Goal: Task Accomplishment & Management: Use online tool/utility

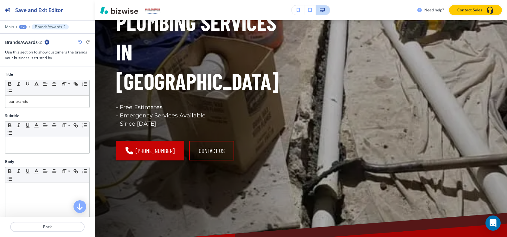
scroll to position [120, 0]
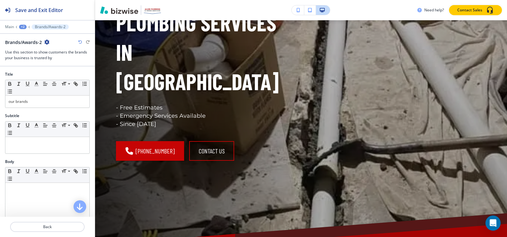
click at [21, 24] on div at bounding box center [47, 23] width 95 height 4
click at [22, 25] on div "+2" at bounding box center [23, 27] width 8 height 4
click at [26, 33] on button "Pages" at bounding box center [39, 37] width 41 height 11
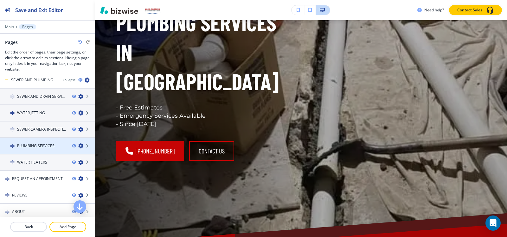
scroll to position [32, 0]
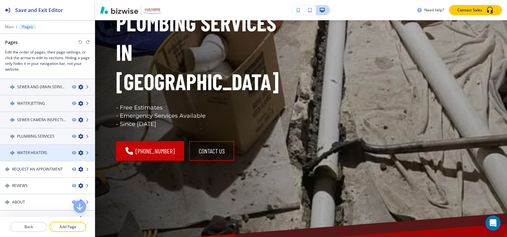
click at [39, 150] on h4 "WATER HEATERS" at bounding box center [32, 153] width 30 height 6
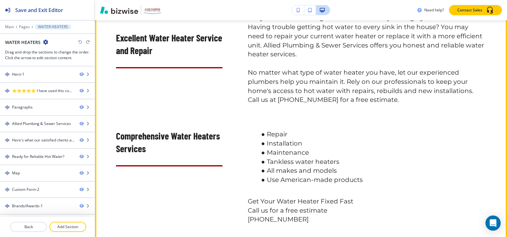
scroll to position [380, 0]
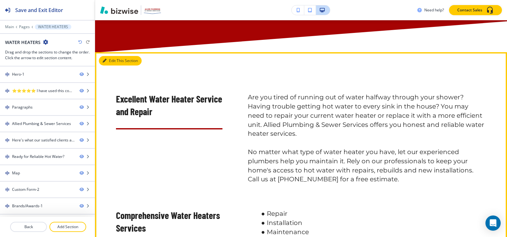
click at [113, 66] on button "Edit This Section" at bounding box center [120, 61] width 43 height 10
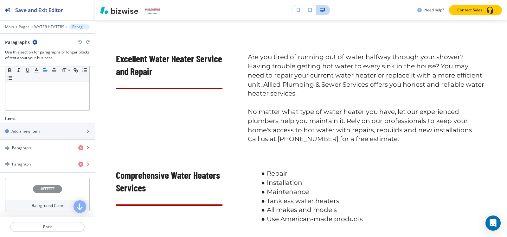
scroll to position [158, 0]
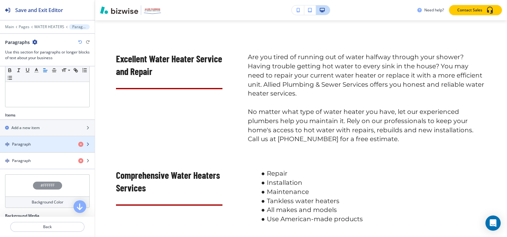
click at [32, 142] on div "Paragraph" at bounding box center [36, 145] width 73 height 6
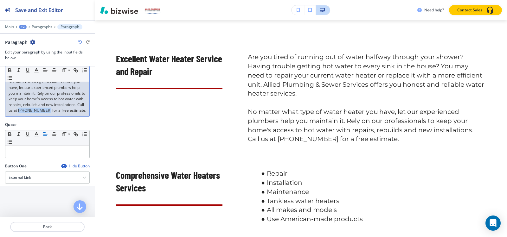
drag, startPoint x: 65, startPoint y: 111, endPoint x: 24, endPoint y: 117, distance: 41.4
click at [24, 113] on p "No matter what type of water heater you have, let our experienced plumbers help…" at bounding box center [48, 96] width 78 height 34
copy p "[PHONE_NUMBER]"
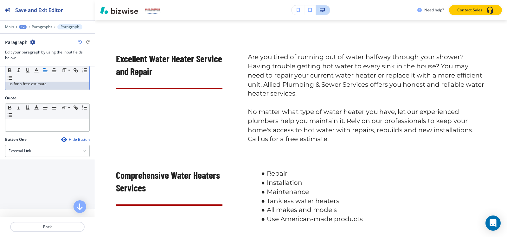
scroll to position [190, 0]
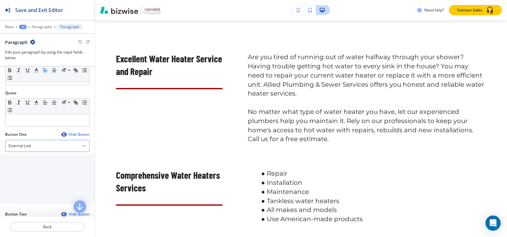
click at [30, 149] on h4 "External Link" at bounding box center [20, 146] width 22 height 6
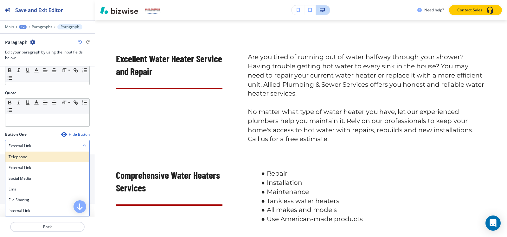
click at [27, 162] on div "Telephone" at bounding box center [47, 157] width 84 height 11
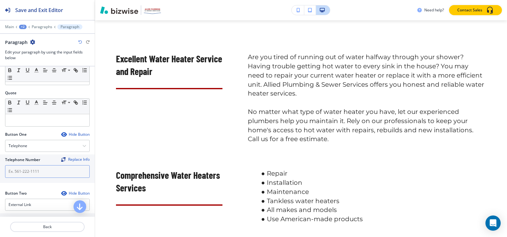
click at [28, 178] on input "text" at bounding box center [47, 171] width 85 height 13
paste input "[PHONE_NUMBER]"
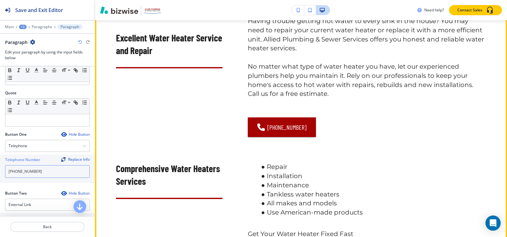
scroll to position [547, 0]
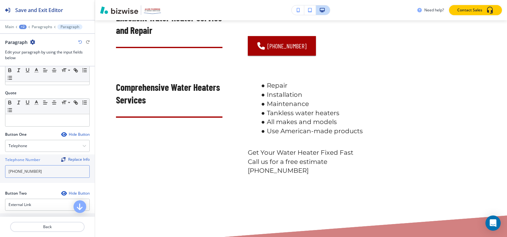
type input "[PHONE_NUMBER]"
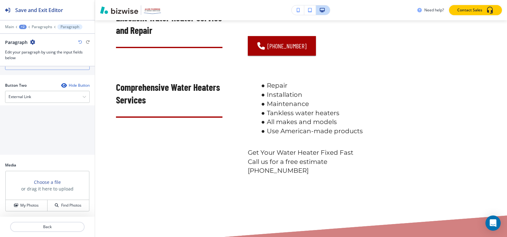
scroll to position [242, 0]
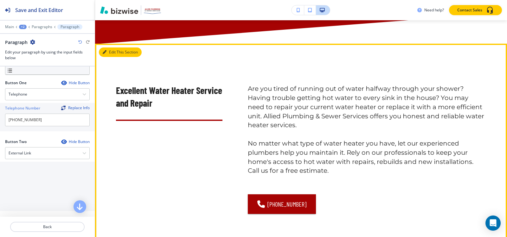
click at [112, 57] on button "Edit This Section" at bounding box center [120, 53] width 43 height 10
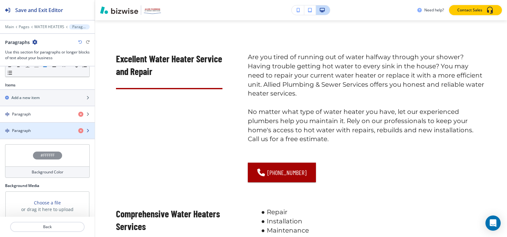
scroll to position [209, 0]
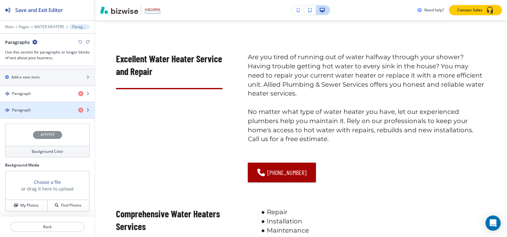
click at [36, 111] on div "Paragraph" at bounding box center [36, 110] width 73 height 6
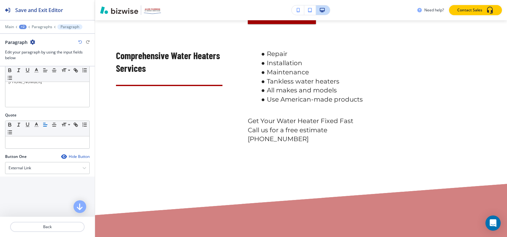
scroll to position [127, 0]
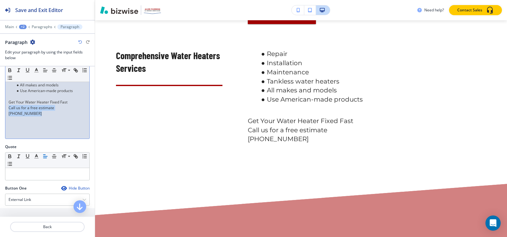
drag, startPoint x: 45, startPoint y: 111, endPoint x: 0, endPoint y: 110, distance: 45.3
click at [0, 110] on div "Body Small Normal Large Huge Repair Installation Maintenance Tankless water hea…" at bounding box center [47, 88] width 95 height 112
click at [21, 117] on div "Repair Installation Maintenance Tankless water heaters All makes and models Use…" at bounding box center [47, 97] width 84 height 82
drag, startPoint x: 44, startPoint y: 116, endPoint x: 0, endPoint y: 116, distance: 44.3
click at [0, 116] on div "Body Small Normal Large Huge Repair Installation Maintenance Tankless water hea…" at bounding box center [47, 88] width 95 height 112
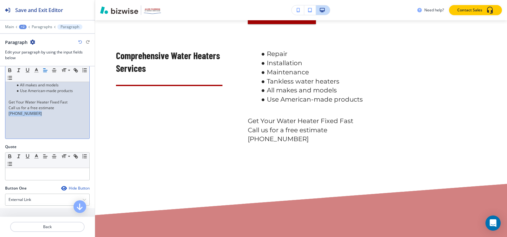
copy p "[PHONE_NUMBER]"
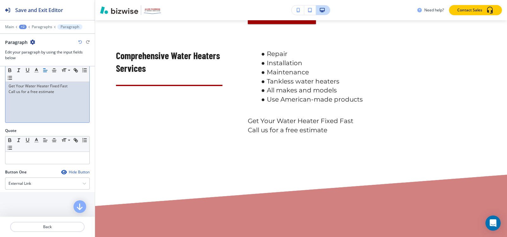
scroll to position [158, 0]
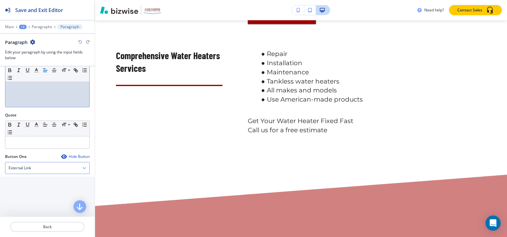
click at [32, 163] on div "External Link" at bounding box center [47, 167] width 84 height 11
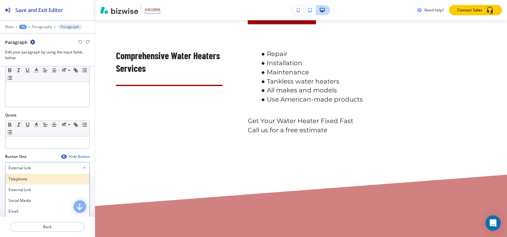
click at [31, 177] on h4 "Telephone" at bounding box center [48, 179] width 78 height 6
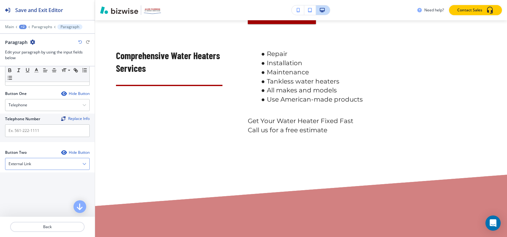
scroll to position [222, 0]
click at [31, 129] on input "text" at bounding box center [47, 130] width 85 height 13
paste input "[PHONE_NUMBER]"
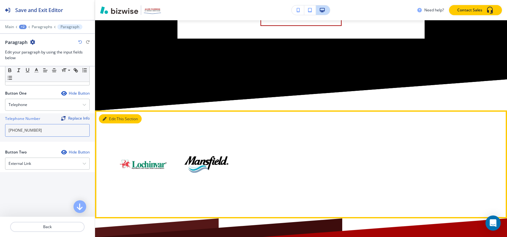
type input "[PHONE_NUMBER]"
click at [108, 124] on button "Edit This Section" at bounding box center [120, 119] width 43 height 10
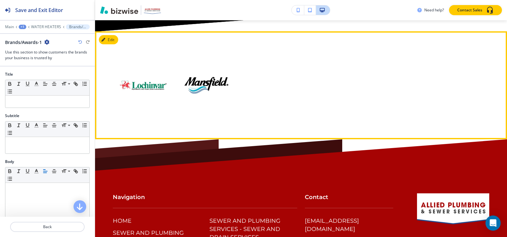
scroll to position [2460, 0]
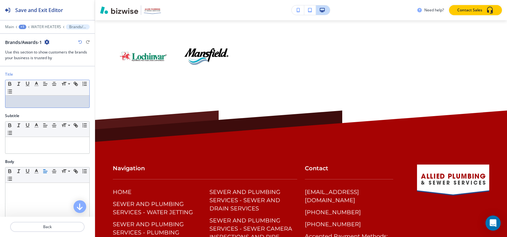
click at [16, 102] on p at bounding box center [48, 102] width 78 height 6
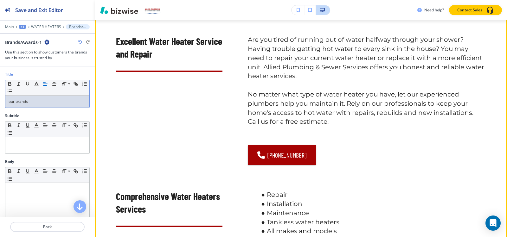
scroll to position [433, 0]
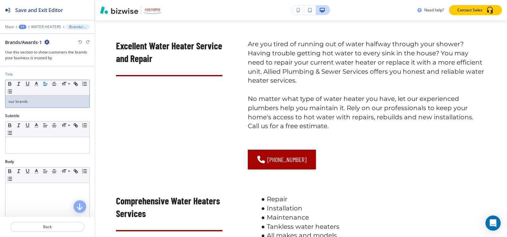
click at [21, 27] on div "+1" at bounding box center [23, 27] width 8 height 4
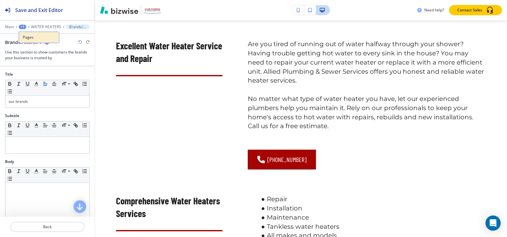
click at [30, 36] on p "Pages" at bounding box center [39, 38] width 32 height 6
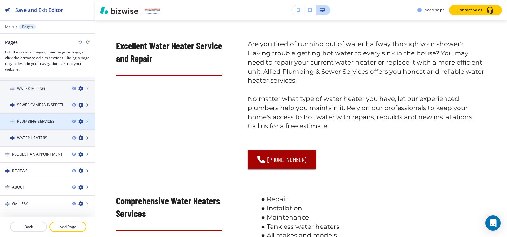
scroll to position [59, 0]
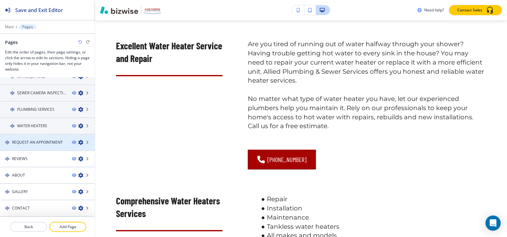
click at [22, 140] on h4 "REQUEST AN APPOINTMENT" at bounding box center [37, 143] width 51 height 6
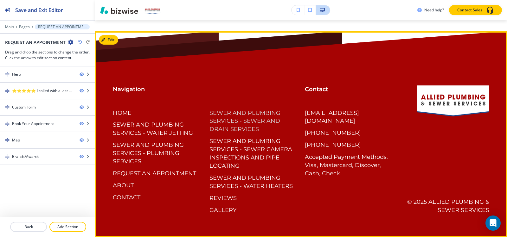
scroll to position [1289, 0]
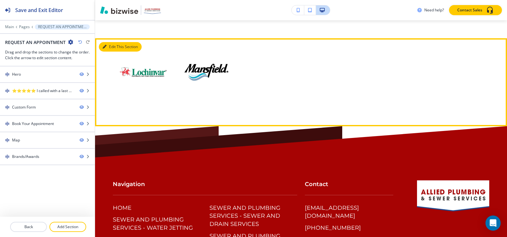
click at [114, 44] on button "Edit This Section" at bounding box center [120, 47] width 43 height 10
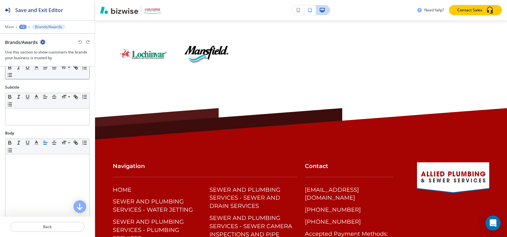
scroll to position [0, 0]
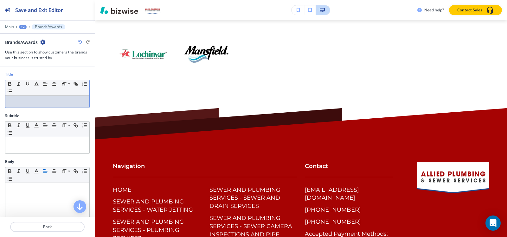
click at [36, 102] on p at bounding box center [48, 102] width 78 height 6
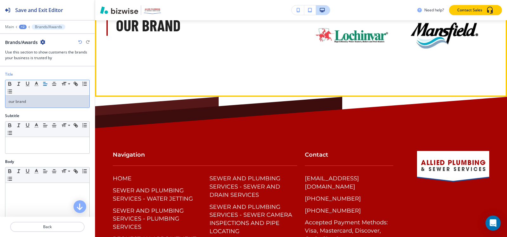
scroll to position [1276, 0]
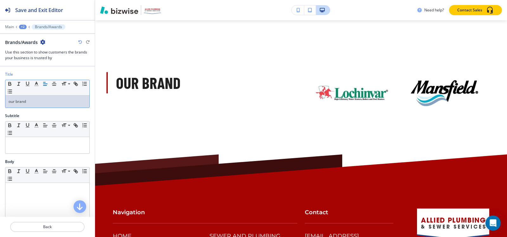
click at [23, 26] on div "+2" at bounding box center [23, 27] width 8 height 4
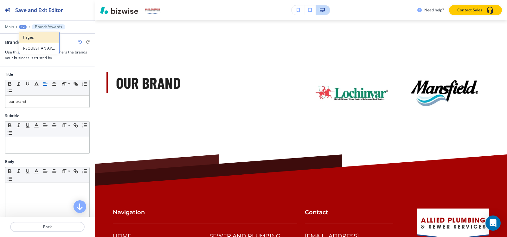
click at [25, 40] on p "Pages" at bounding box center [39, 38] width 32 height 6
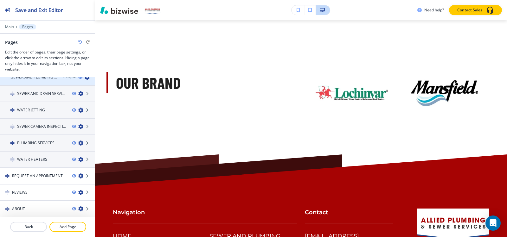
scroll to position [59, 0]
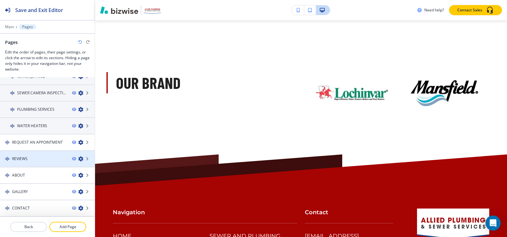
click at [27, 155] on div at bounding box center [47, 153] width 95 height 5
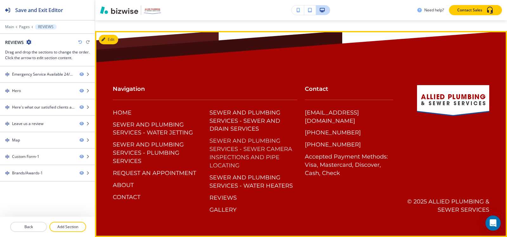
scroll to position [1685, 0]
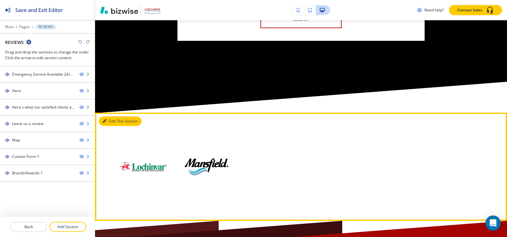
click at [110, 120] on button "Edit This Section" at bounding box center [120, 122] width 43 height 10
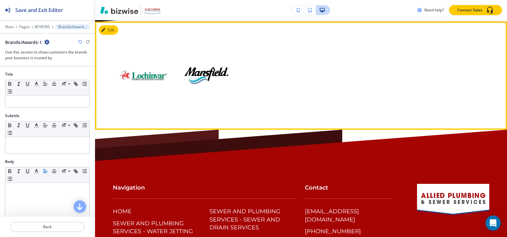
scroll to position [1778, 0]
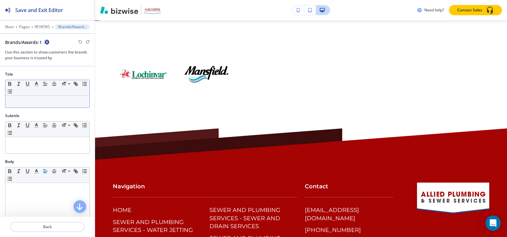
click at [26, 99] on p at bounding box center [48, 102] width 78 height 6
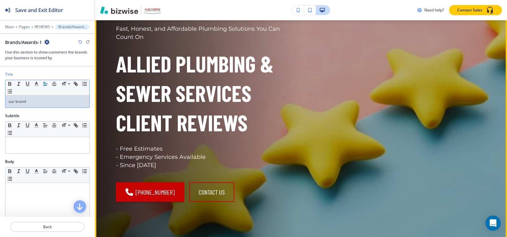
scroll to position [99, 0]
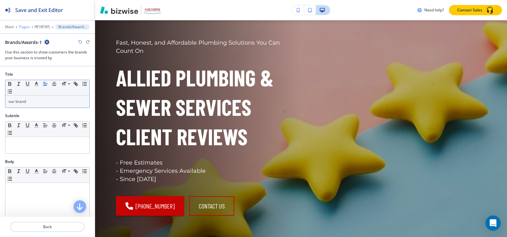
click at [25, 27] on p "Pages" at bounding box center [24, 27] width 11 height 4
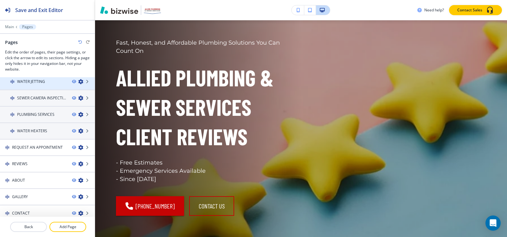
scroll to position [59, 0]
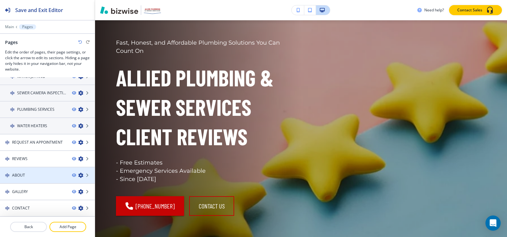
click at [33, 176] on div "ABOUT" at bounding box center [33, 176] width 67 height 6
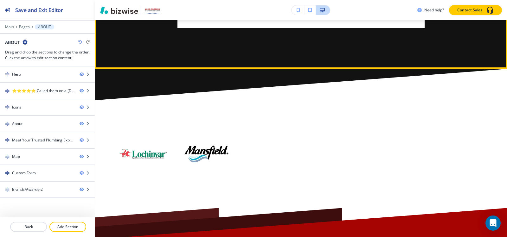
scroll to position [1900, 0]
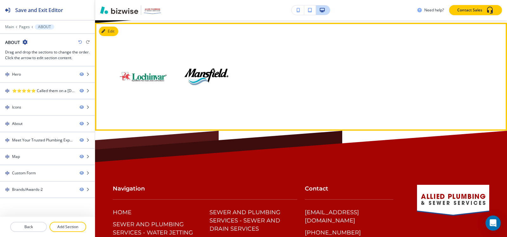
click at [109, 32] on div at bounding box center [301, 77] width 412 height 108
click at [110, 35] on button "Edit This Section" at bounding box center [120, 32] width 43 height 10
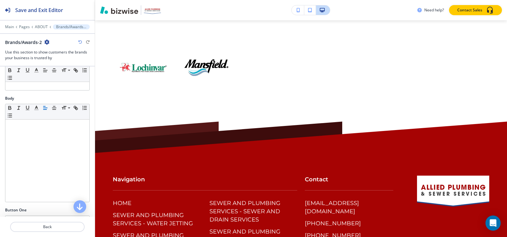
scroll to position [0, 0]
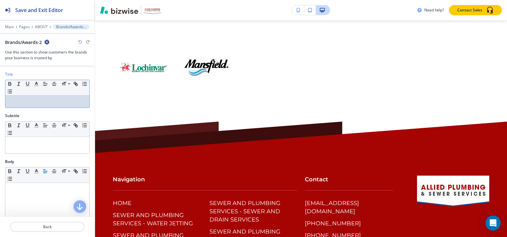
click at [56, 107] on div at bounding box center [47, 102] width 84 height 12
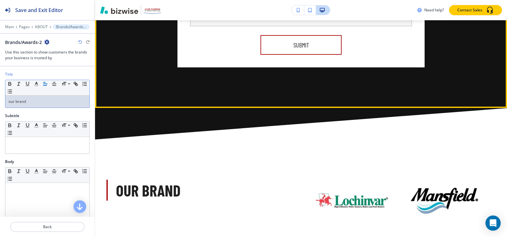
scroll to position [1783, 0]
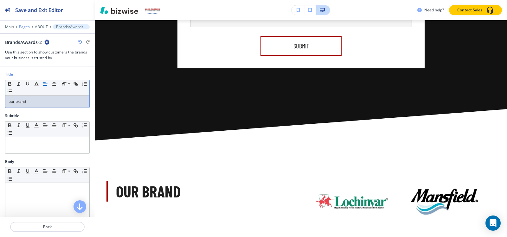
click at [23, 27] on p "Pages" at bounding box center [24, 27] width 11 height 4
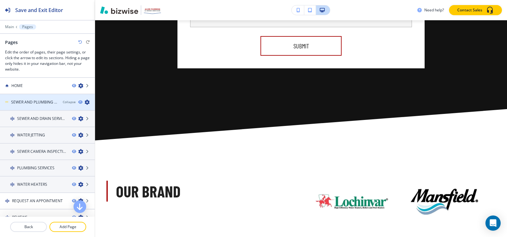
scroll to position [59, 0]
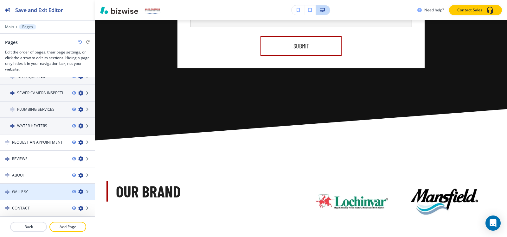
click at [48, 194] on div "GALLERY" at bounding box center [33, 192] width 67 height 6
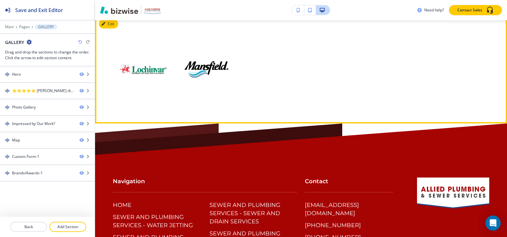
scroll to position [2027, 0]
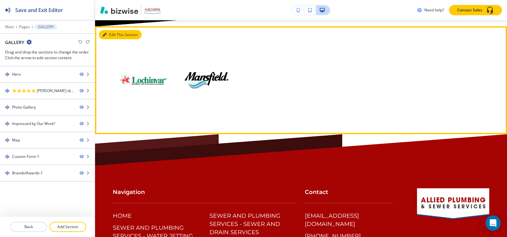
click at [109, 32] on button "Edit This Section" at bounding box center [120, 35] width 43 height 10
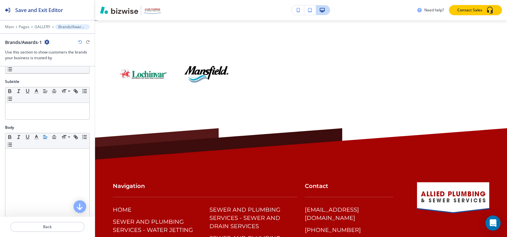
scroll to position [0, 0]
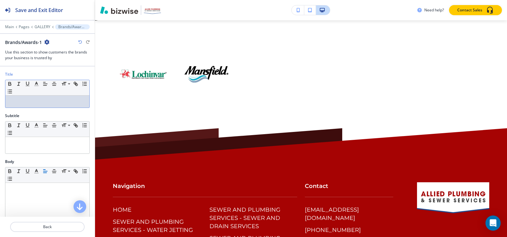
click at [39, 103] on p at bounding box center [48, 102] width 78 height 6
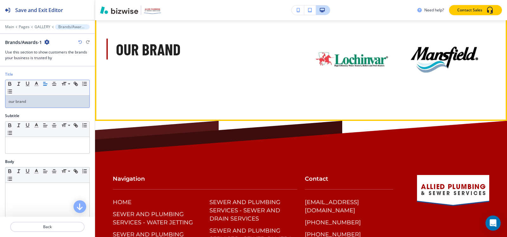
scroll to position [2065, 0]
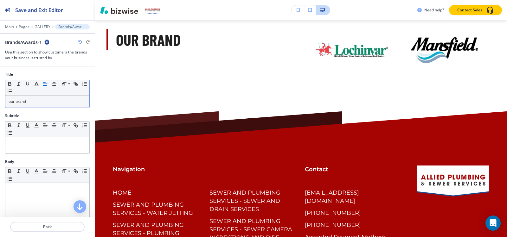
click at [22, 29] on div at bounding box center [47, 31] width 95 height 4
click at [22, 29] on div "Main Pages GALLERY Brands/Awards-1" at bounding box center [47, 26] width 85 height 5
click at [22, 28] on p "Pages" at bounding box center [24, 27] width 11 height 4
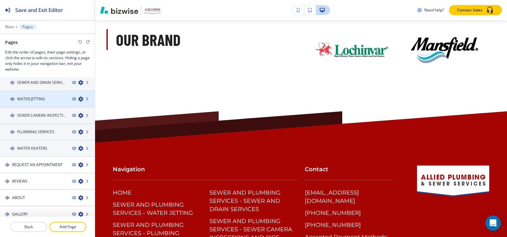
scroll to position [59, 0]
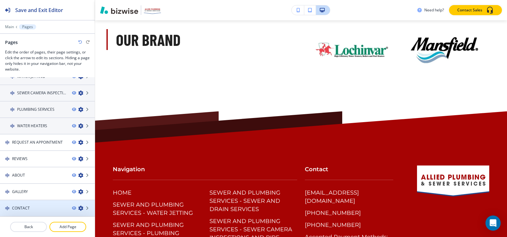
click at [56, 203] on div at bounding box center [47, 202] width 95 height 5
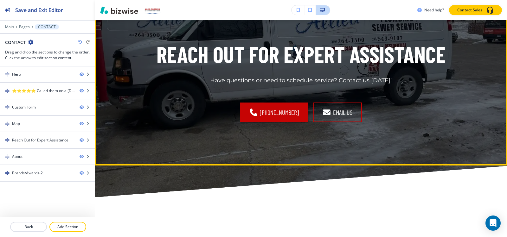
scroll to position [1140, 0]
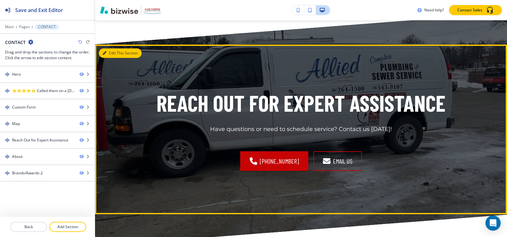
click at [113, 53] on button "Edit This Section" at bounding box center [120, 53] width 43 height 10
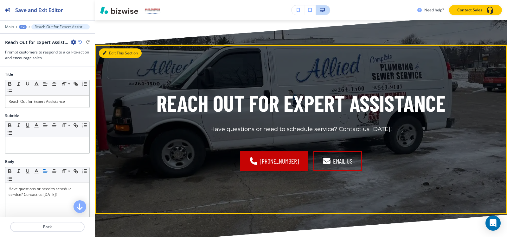
scroll to position [1165, 0]
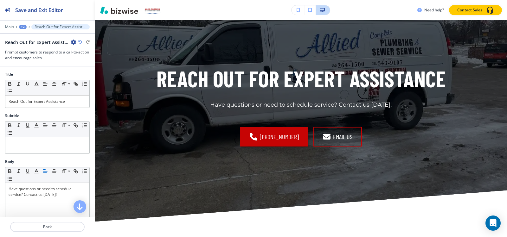
click at [23, 25] on div "+2" at bounding box center [23, 27] width 8 height 4
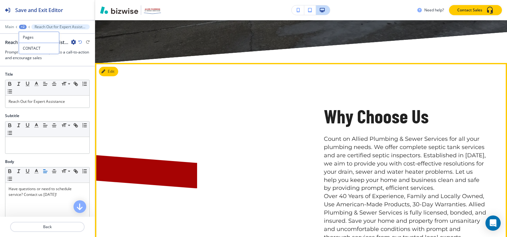
scroll to position [1418, 0]
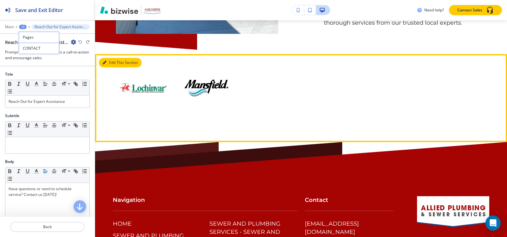
click at [113, 64] on button "Edit This Section" at bounding box center [120, 63] width 43 height 10
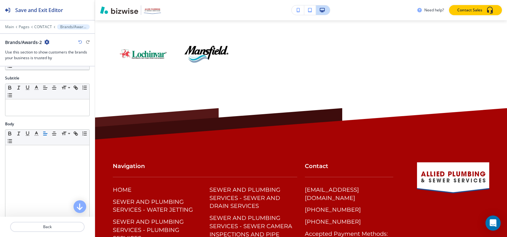
scroll to position [0, 0]
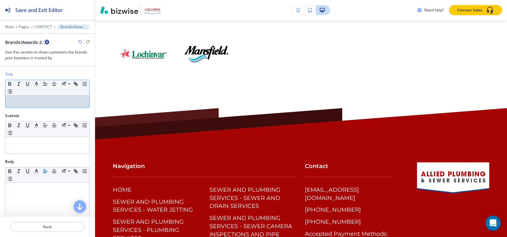
click at [60, 100] on p at bounding box center [48, 102] width 78 height 6
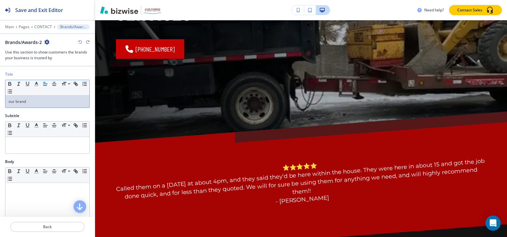
scroll to position [23, 0]
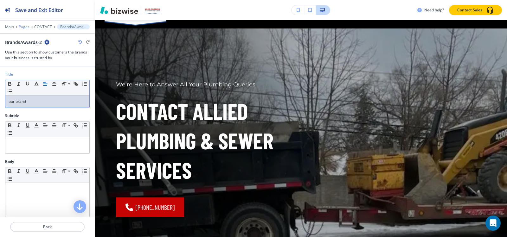
click at [22, 27] on p "Pages" at bounding box center [24, 27] width 11 height 4
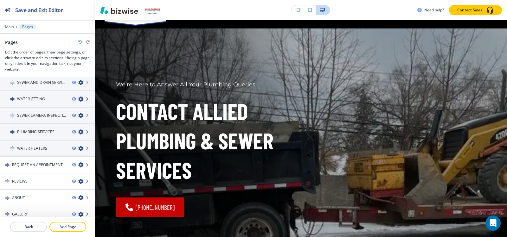
scroll to position [59, 0]
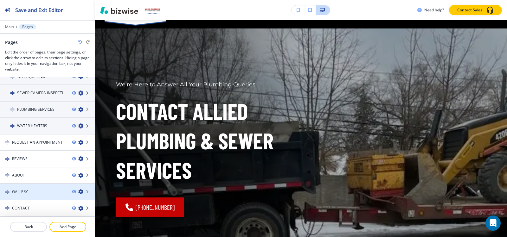
click at [22, 195] on div at bounding box center [47, 197] width 95 height 5
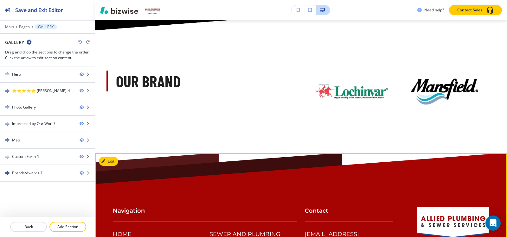
scroll to position [1964, 0]
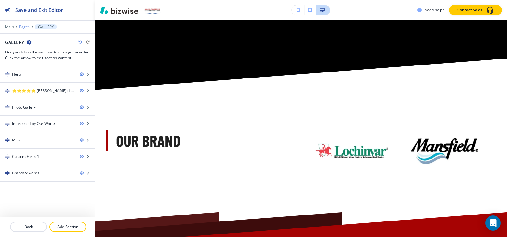
click at [24, 27] on p "Pages" at bounding box center [24, 27] width 11 height 4
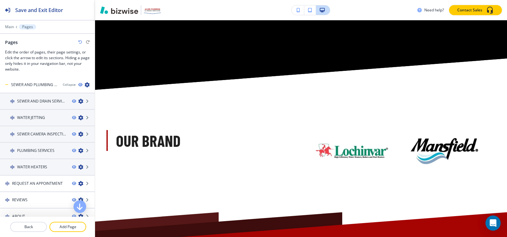
scroll to position [59, 0]
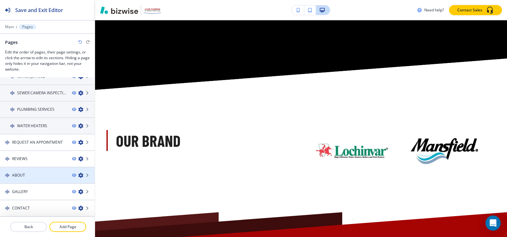
click at [40, 177] on div "ABOUT" at bounding box center [33, 176] width 67 height 6
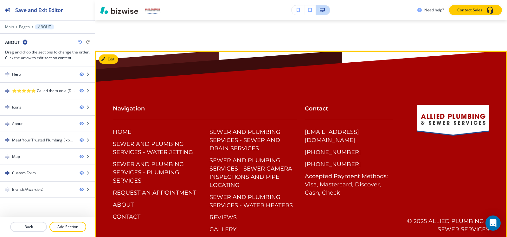
scroll to position [1900, 0]
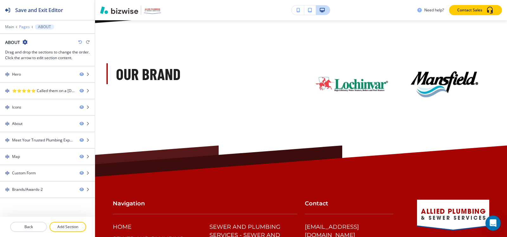
click at [26, 27] on p "Pages" at bounding box center [24, 27] width 11 height 4
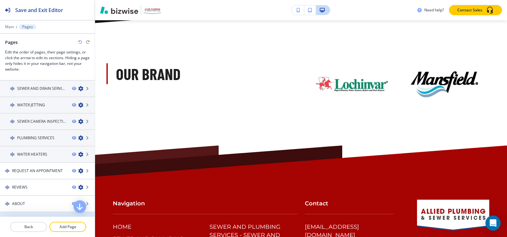
scroll to position [59, 0]
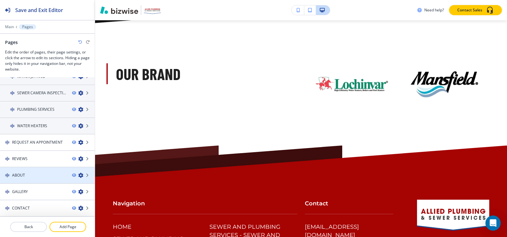
click at [34, 178] on div at bounding box center [47, 180] width 95 height 5
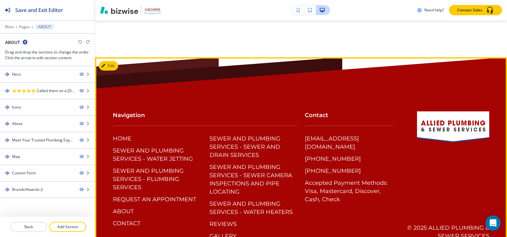
scroll to position [1958, 0]
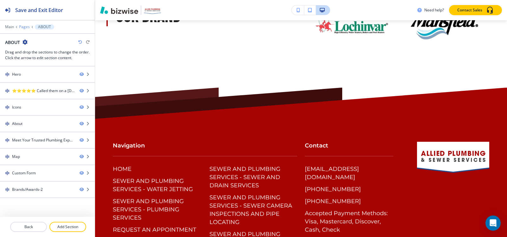
click at [26, 27] on p "Pages" at bounding box center [24, 27] width 11 height 4
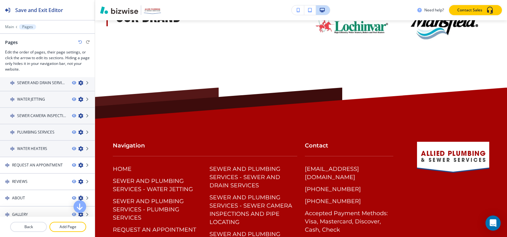
scroll to position [59, 0]
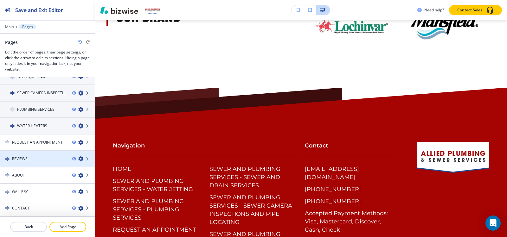
click at [29, 161] on div "REVIEWS" at bounding box center [33, 159] width 67 height 6
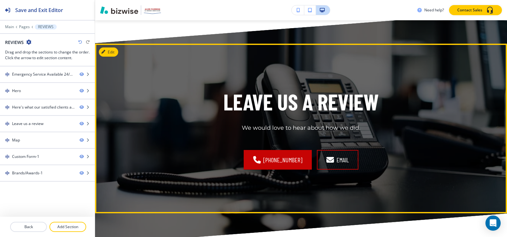
scroll to position [792, 0]
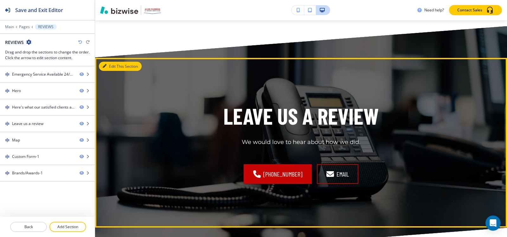
click at [108, 65] on button "Edit This Section" at bounding box center [120, 67] width 43 height 10
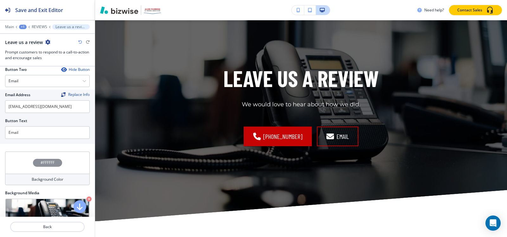
scroll to position [253, 0]
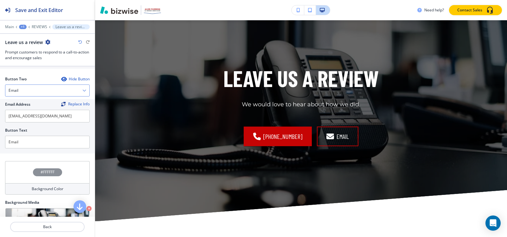
click at [37, 86] on div "Email" at bounding box center [47, 90] width 84 height 11
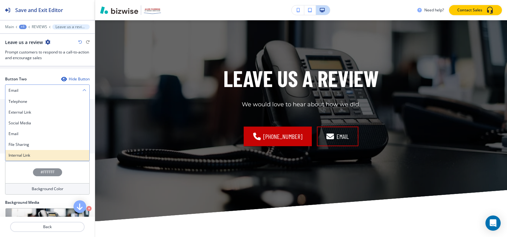
click at [34, 156] on h4 "Internal Link" at bounding box center [48, 156] width 78 height 6
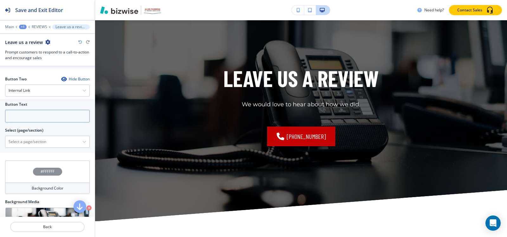
click at [14, 113] on input "text" at bounding box center [47, 116] width 85 height 13
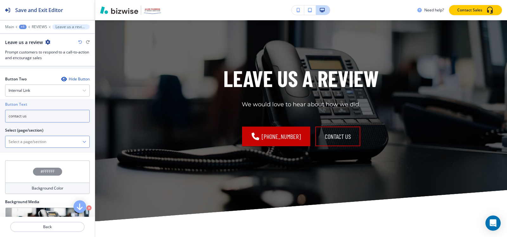
type input "contact us"
click at [27, 144] on \(page\/section\) "Manual Input" at bounding box center [43, 142] width 77 height 11
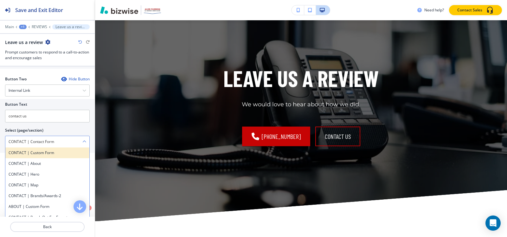
click at [45, 152] on h4 "CONTACT | Custom Form" at bounding box center [48, 153] width 78 height 6
type \(page\/section\) "CONTACT | Custom Form"
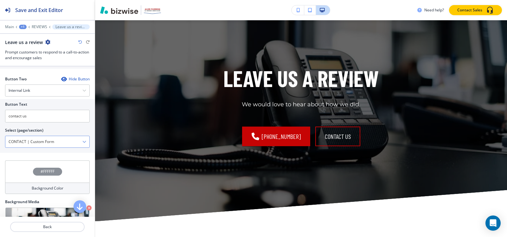
click at [6, 141] on \(page\/section\) "CONTACT | Custom Form" at bounding box center [43, 142] width 77 height 11
drag, startPoint x: 65, startPoint y: 141, endPoint x: 0, endPoint y: 141, distance: 65.2
click at [0, 141] on div "Button Text contact us Select (page/section) CONTACT | Custom Form CONTACT | Cu…" at bounding box center [47, 126] width 95 height 54
click at [41, 143] on \(page\/section\) "Manual Input" at bounding box center [43, 142] width 77 height 11
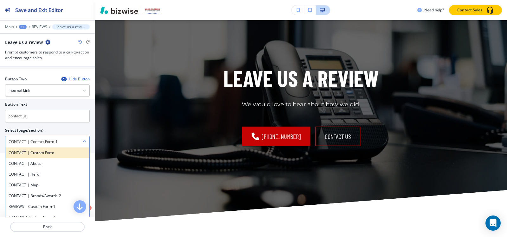
click at [48, 151] on h4 "CONTACT | Custom Form" at bounding box center [48, 153] width 78 height 6
type \(page\/section\) "CONTACT | Custom Form"
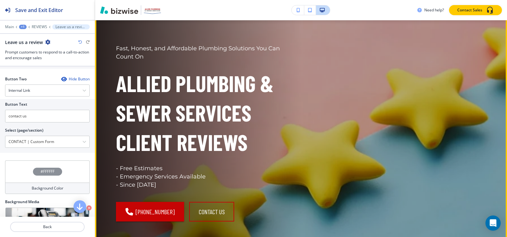
scroll to position [69, 0]
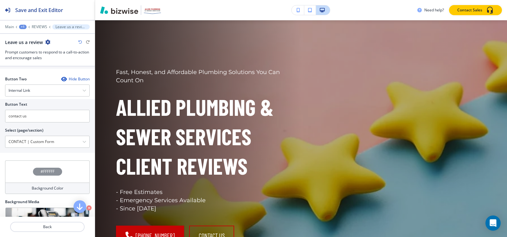
click at [19, 24] on div at bounding box center [47, 23] width 95 height 4
click at [20, 27] on div "+1" at bounding box center [23, 27] width 8 height 4
click at [27, 41] on button "Pages" at bounding box center [39, 37] width 41 height 11
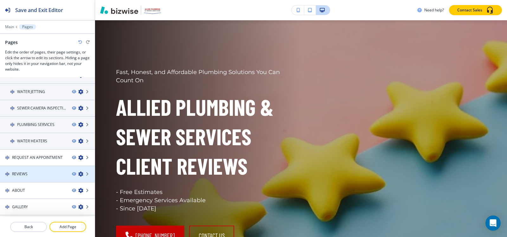
scroll to position [59, 0]
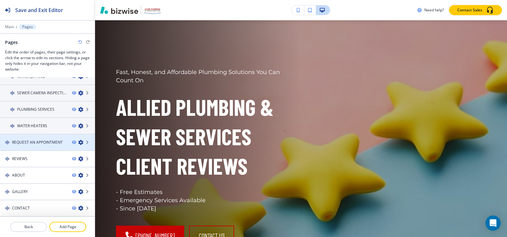
click at [34, 143] on h4 "REQUEST AN APPOINTMENT" at bounding box center [37, 143] width 51 height 6
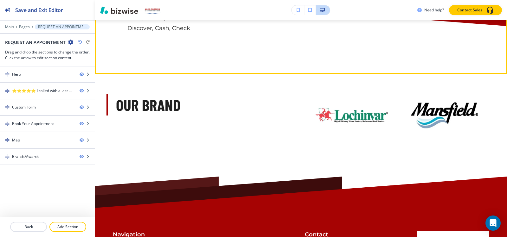
scroll to position [1299, 0]
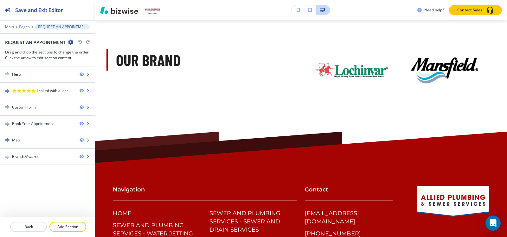
click at [25, 27] on p "Pages" at bounding box center [24, 27] width 11 height 4
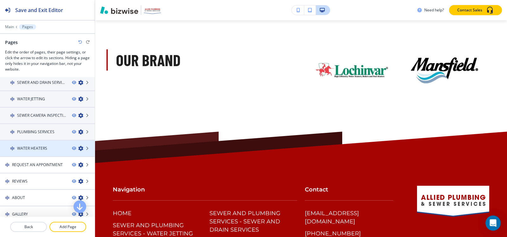
scroll to position [59, 0]
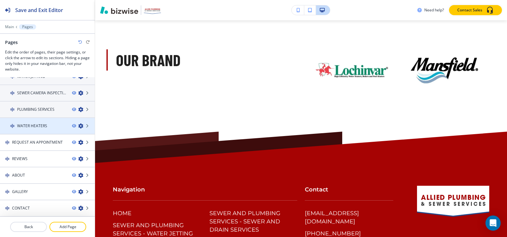
click at [43, 124] on h4 "WATER HEATERS" at bounding box center [32, 126] width 30 height 6
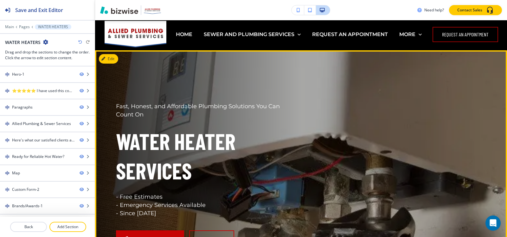
scroll to position [0, 0]
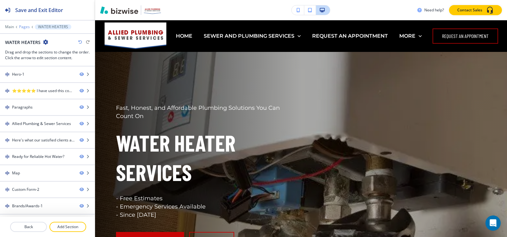
click at [29, 25] on p "Pages" at bounding box center [24, 27] width 11 height 4
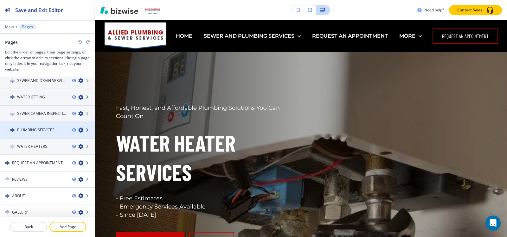
scroll to position [27, 0]
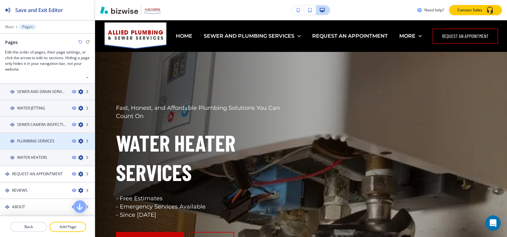
click at [30, 144] on div at bounding box center [47, 146] width 95 height 5
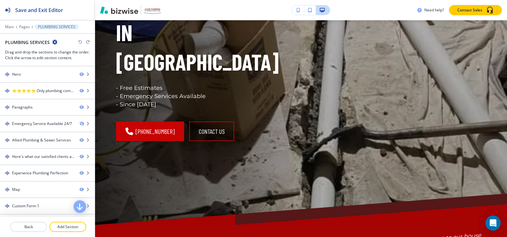
scroll to position [127, 0]
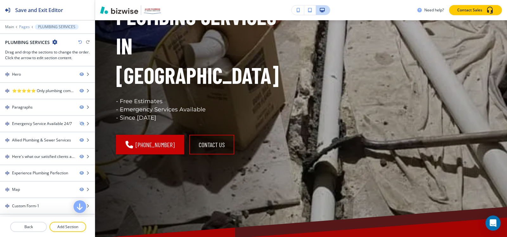
click at [26, 27] on p "Pages" at bounding box center [24, 27] width 11 height 4
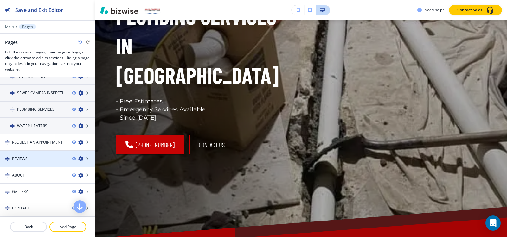
scroll to position [27, 0]
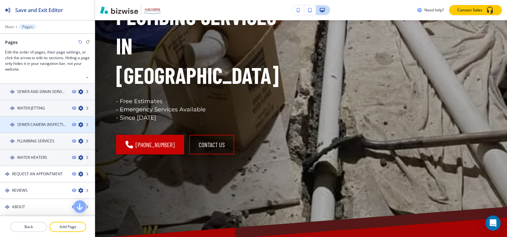
click at [34, 126] on h4 "SEWER CAMERA INSPECTIONS AND PIPE LOCATING" at bounding box center [42, 125] width 50 height 6
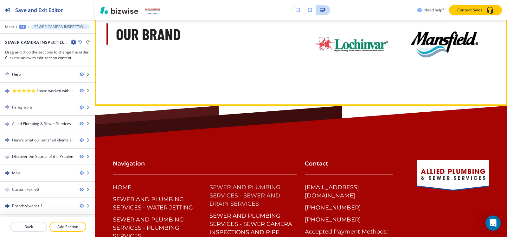
scroll to position [2597, 0]
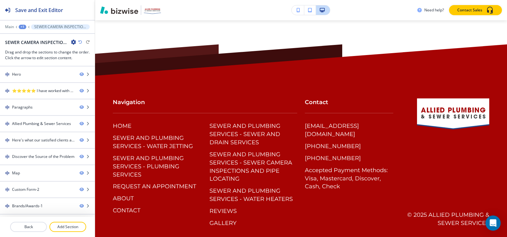
click at [20, 28] on div "+1" at bounding box center [23, 27] width 8 height 4
click at [35, 35] on p "Pages" at bounding box center [39, 38] width 32 height 6
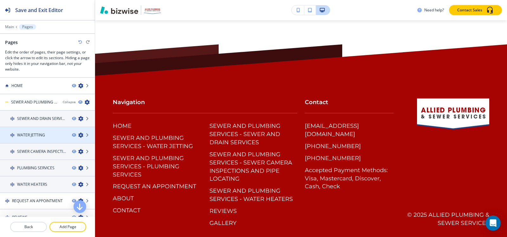
click at [40, 137] on h4 "WATER JETTING" at bounding box center [31, 135] width 28 height 6
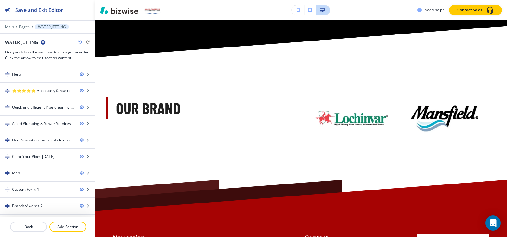
scroll to position [2217, 0]
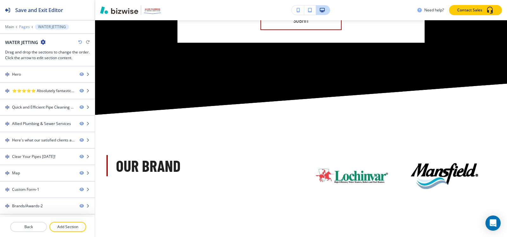
click at [23, 28] on p "Pages" at bounding box center [24, 27] width 11 height 4
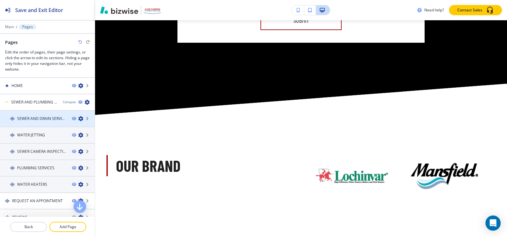
click at [39, 118] on h4 "SEWER AND DRAIN SERVICES" at bounding box center [42, 119] width 50 height 6
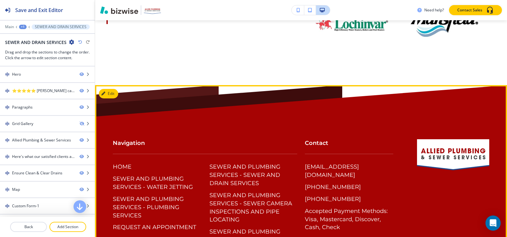
scroll to position [2432, 0]
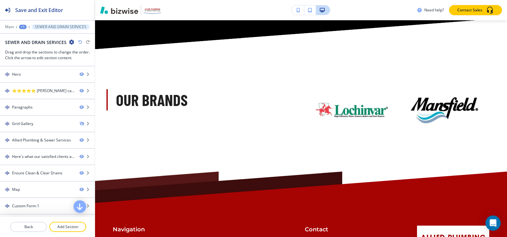
click at [24, 28] on div "+1" at bounding box center [23, 27] width 8 height 4
click at [29, 39] on p "Pages" at bounding box center [39, 38] width 32 height 6
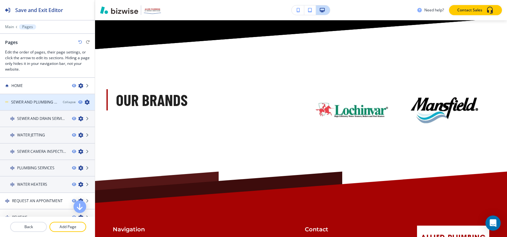
click at [39, 105] on h4 "SEWER AND PLUMBING SERVICES" at bounding box center [34, 102] width 47 height 6
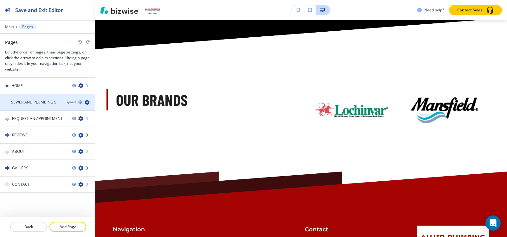
click at [39, 105] on h4 "SEWER AND PLUMBING SERVICES" at bounding box center [35, 102] width 48 height 6
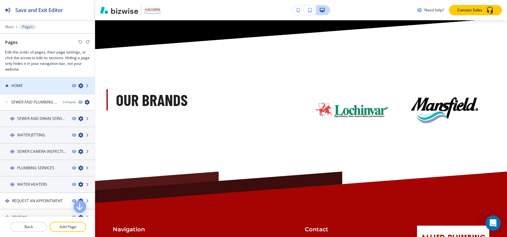
click at [36, 89] on div at bounding box center [47, 91] width 95 height 5
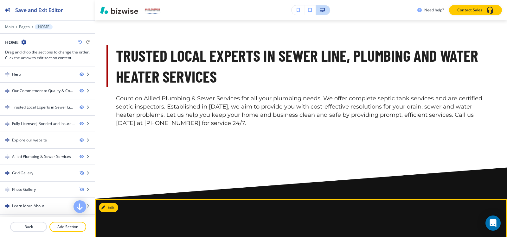
scroll to position [602, 0]
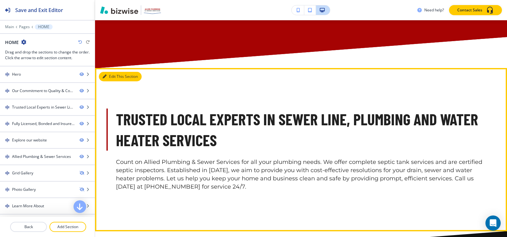
click at [103, 75] on icon "button" at bounding box center [105, 77] width 4 height 4
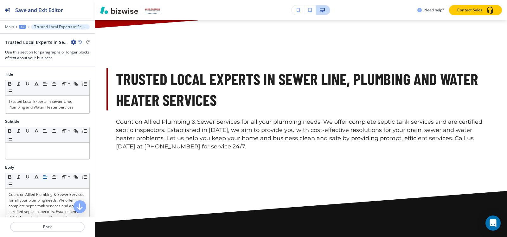
scroll to position [127, 0]
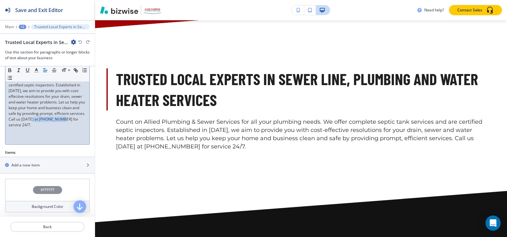
drag, startPoint x: 29, startPoint y: 125, endPoint x: 54, endPoint y: 126, distance: 26.0
click at [54, 126] on p "Count on Allied Plumbing & Sewer Services for all your plumbing needs. We offer…" at bounding box center [48, 96] width 78 height 63
copy p "[PHONE_NUMBER]"
click at [25, 122] on p "Count on Allied Plumbing & Sewer Services for all your plumbing needs. We offer…" at bounding box center [48, 93] width 78 height 57
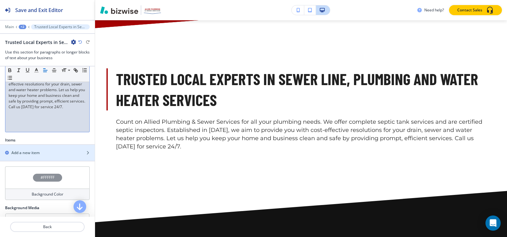
scroll to position [150, 0]
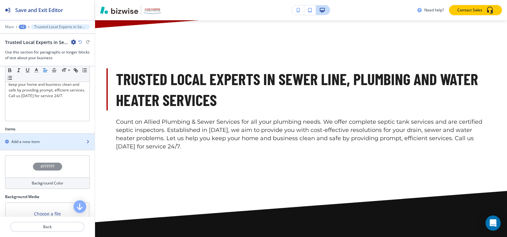
click at [32, 142] on h2 "Add a new item" at bounding box center [25, 142] width 28 height 6
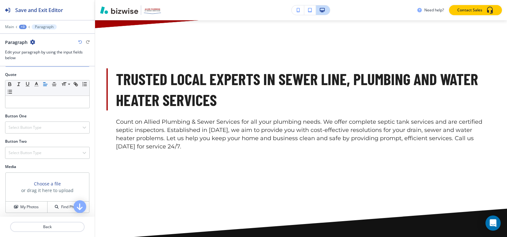
scroll to position [200, 0]
click at [33, 127] on h4 "Select Button Type" at bounding box center [25, 126] width 33 height 6
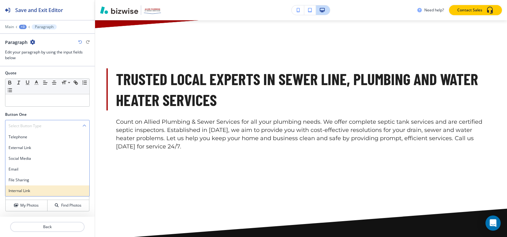
click at [29, 188] on h4 "Internal Link" at bounding box center [48, 191] width 78 height 6
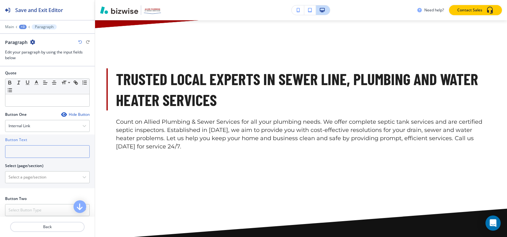
click at [33, 150] on input "text" at bounding box center [47, 151] width 85 height 13
click at [37, 127] on div "Internal Link" at bounding box center [47, 125] width 84 height 11
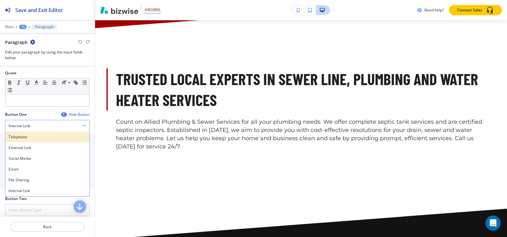
click at [38, 136] on h4 "Telephone" at bounding box center [48, 137] width 78 height 6
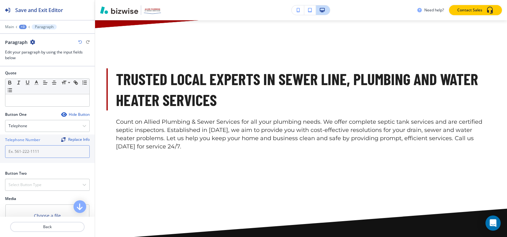
click at [36, 145] on input "text" at bounding box center [47, 151] width 85 height 13
paste input "[PHONE_NUMBER]"
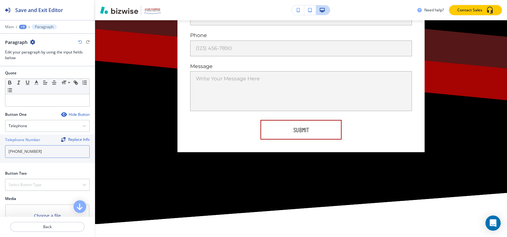
scroll to position [3461, 0]
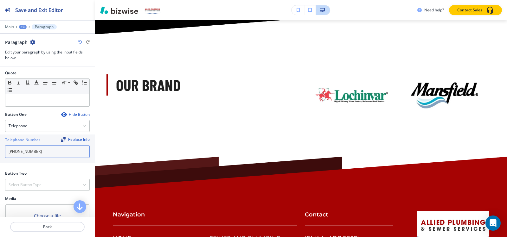
type input "[PHONE_NUMBER]"
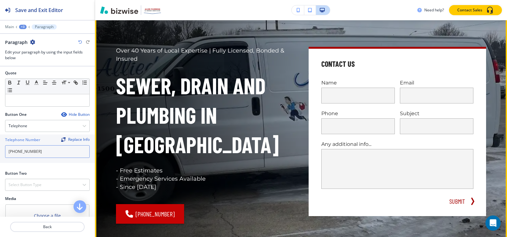
scroll to position [0, 0]
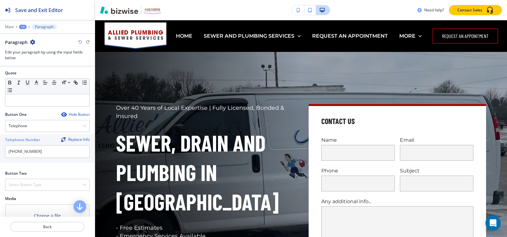
click at [21, 27] on div "+3" at bounding box center [23, 27] width 8 height 4
click at [28, 37] on p "Pages" at bounding box center [39, 38] width 32 height 6
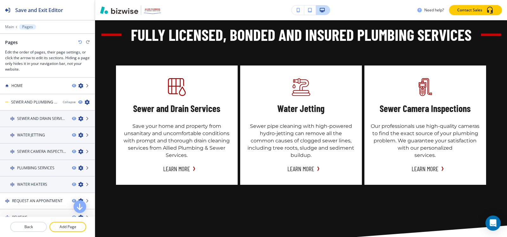
scroll to position [982, 0]
